Goal: Information Seeking & Learning: Learn about a topic

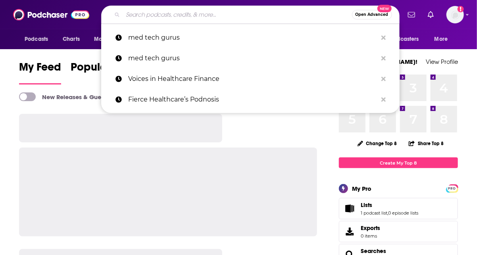
click at [148, 17] on input "Search podcasts, credits, & more..." at bounding box center [237, 14] width 229 height 13
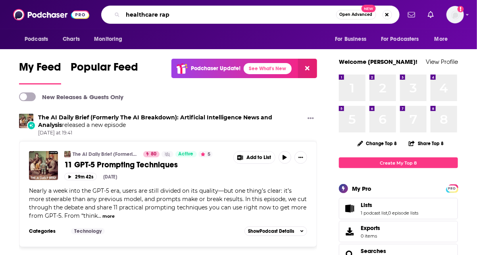
type input "healthcare rap"
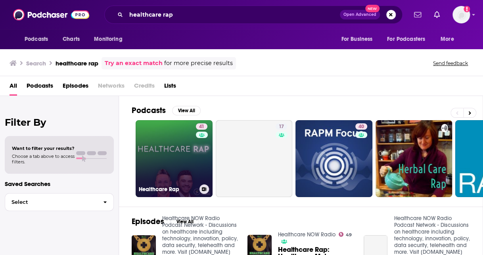
click at [170, 156] on link "41 Healthcare Rap" at bounding box center [174, 158] width 77 height 77
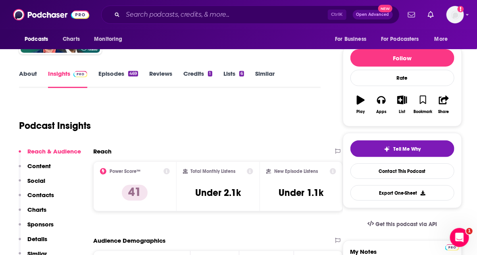
scroll to position [79, 0]
